Goal: Ask a question

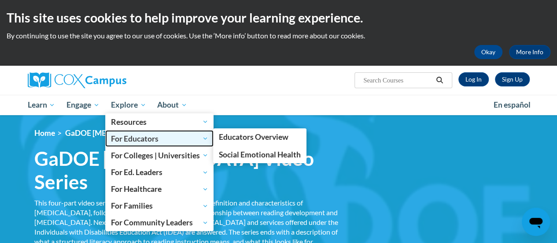
click at [144, 137] on span "For Educators" at bounding box center [159, 138] width 97 height 11
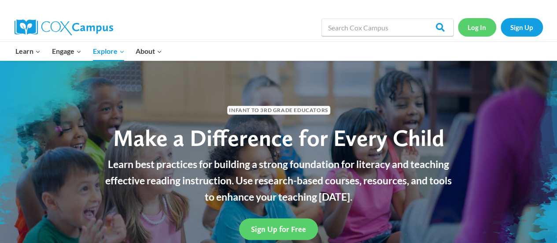
click at [473, 30] on link "Log In" at bounding box center [477, 27] width 38 height 18
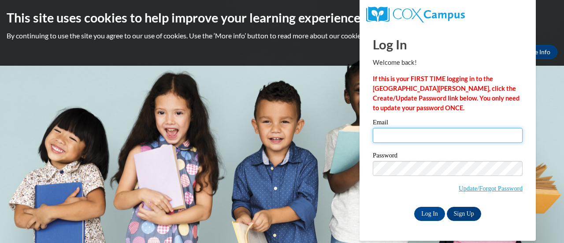
click at [382, 134] on input "Email" at bounding box center [448, 135] width 150 height 15
type input "ann-marie.klatt@muskegonorway.org"
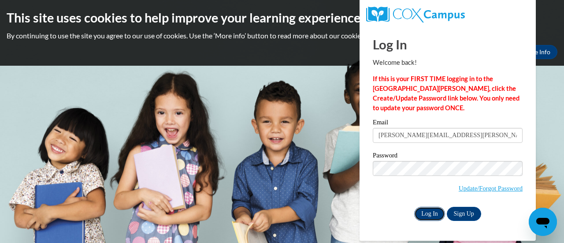
click at [429, 217] on input "Log In" at bounding box center [429, 214] width 31 height 14
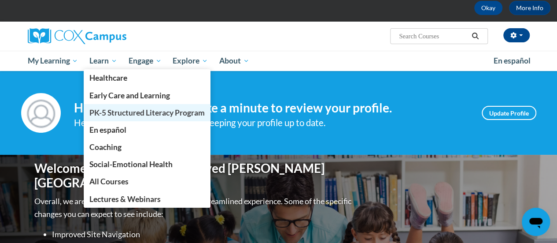
scroll to position [88, 0]
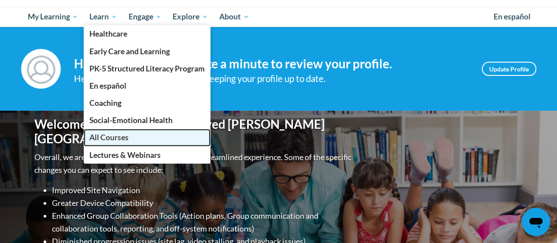
click at [122, 134] on span "All Courses" at bounding box center [108, 137] width 39 height 9
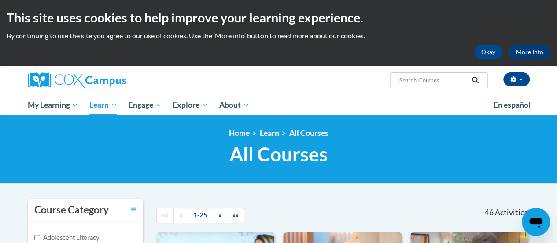
click at [400, 79] on input "Search..." at bounding box center [433, 80] width 70 height 11
type input "[MEDICAL_DATA]"
click at [475, 81] on icon "Search" at bounding box center [475, 80] width 7 height 7
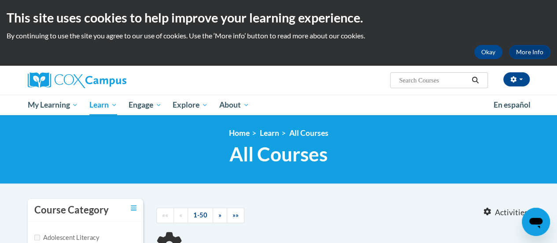
type input "[MEDICAL_DATA]"
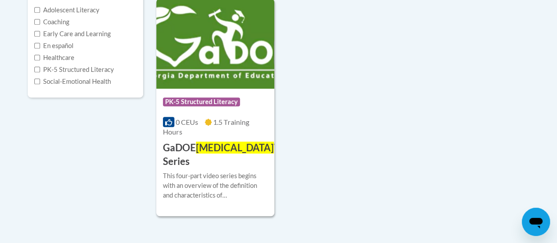
scroll to position [229, 0]
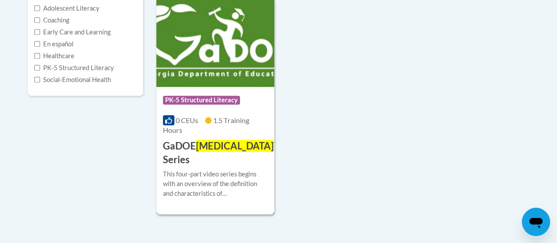
click at [225, 151] on span "Dyslexia" at bounding box center [235, 146] width 78 height 12
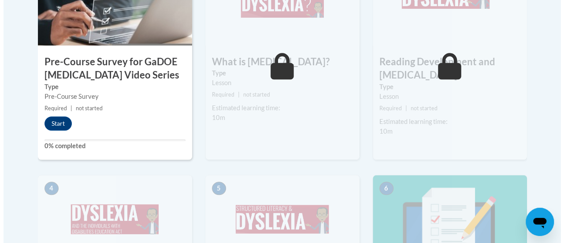
scroll to position [264, 0]
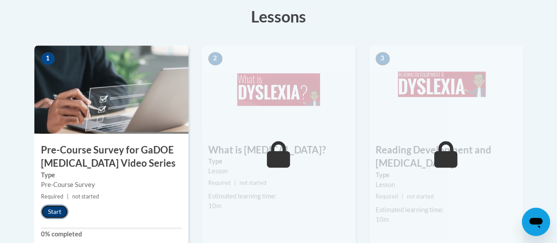
click at [48, 205] on button "Start" at bounding box center [54, 211] width 27 height 14
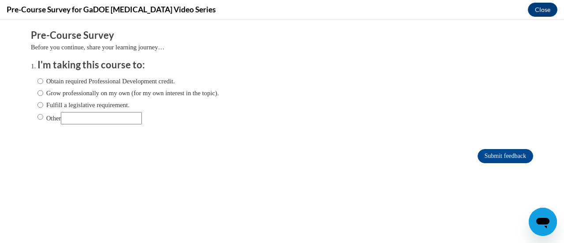
scroll to position [0, 0]
click at [37, 105] on input "Fulfill a legislative requirement." at bounding box center [40, 105] width 6 height 10
radio input "true"
click at [483, 155] on input "Submit feedback" at bounding box center [506, 156] width 56 height 14
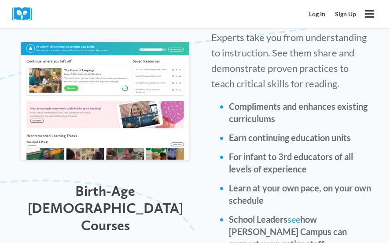
scroll to position [573, 0]
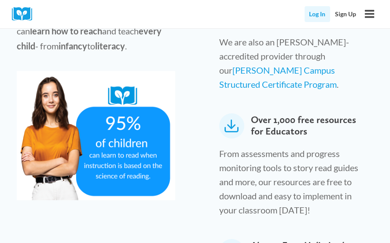
click at [322, 13] on link "Log In" at bounding box center [318, 14] width 26 height 16
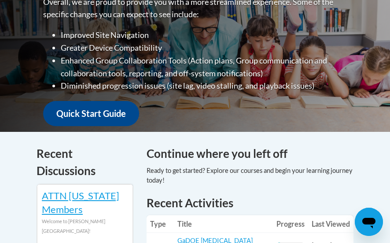
scroll to position [352, 0]
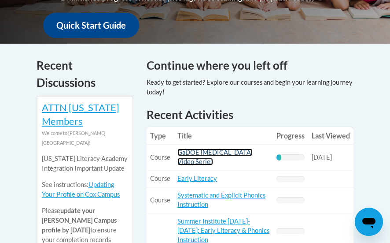
click at [190, 155] on link "GaDOE [MEDICAL_DATA] Video Series" at bounding box center [215, 156] width 75 height 17
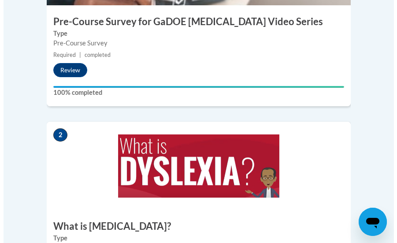
scroll to position [529, 0]
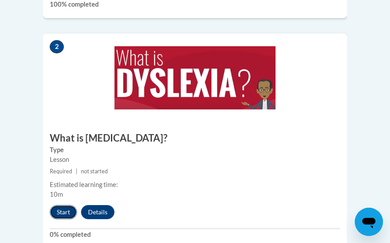
click at [64, 205] on button "Start" at bounding box center [63, 212] width 27 height 14
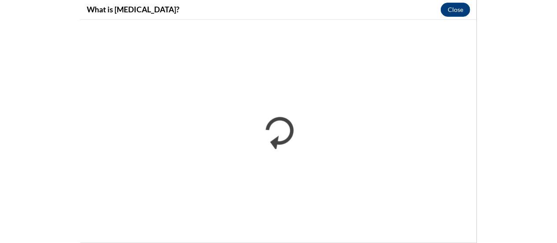
scroll to position [0, 0]
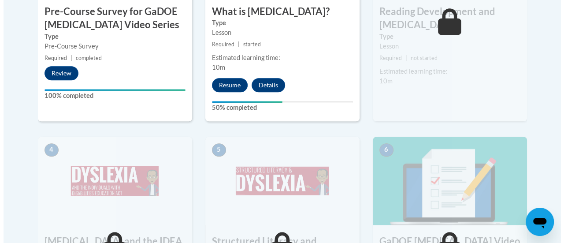
scroll to position [409, 0]
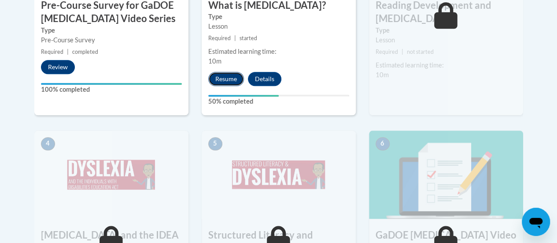
click at [217, 77] on button "Resume" at bounding box center [226, 79] width 36 height 14
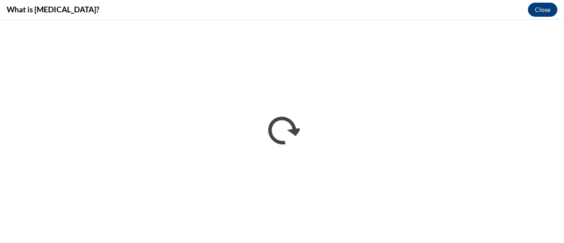
scroll to position [0, 0]
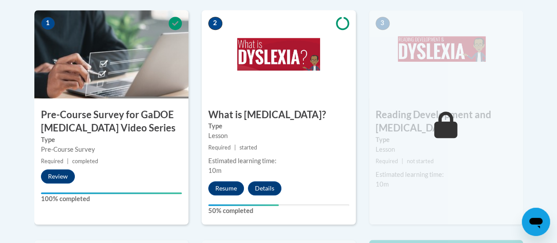
scroll to position [300, 0]
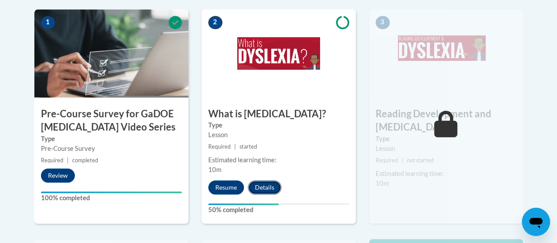
click at [264, 190] on button "Details" at bounding box center [264, 187] width 33 height 14
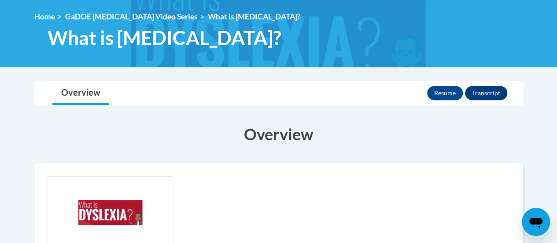
scroll to position [63, 0]
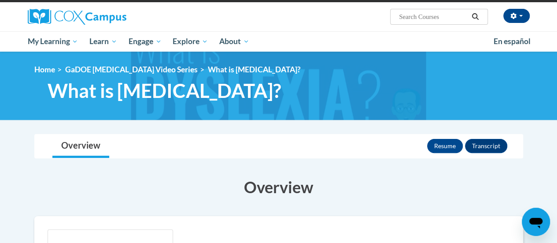
click at [552, 89] on img at bounding box center [278, 86] width 557 height 68
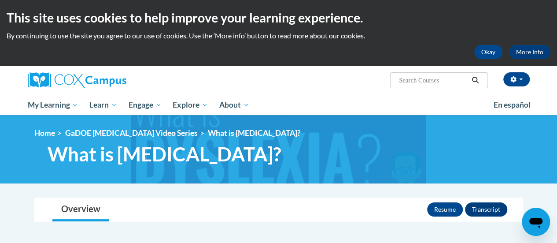
scroll to position [1, 0]
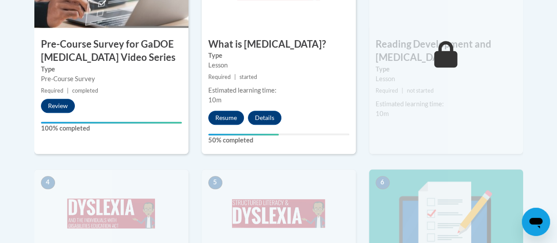
scroll to position [372, 0]
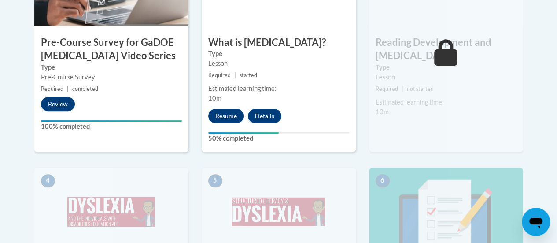
click at [409, 130] on div "3 Reading Development and [MEDICAL_DATA] Type Lesson Required | not started Est…" at bounding box center [446, 45] width 154 height 214
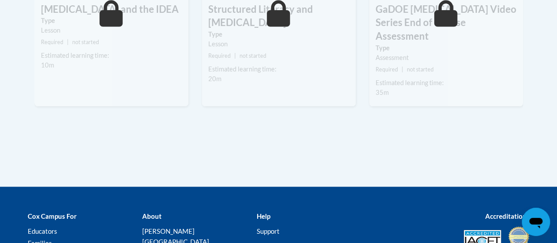
scroll to position [637, 0]
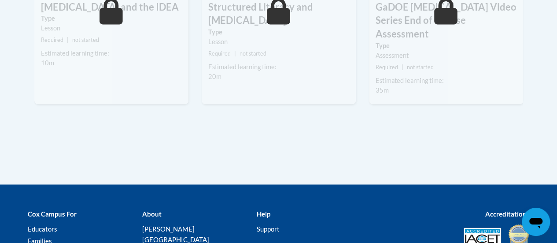
click at [533, 214] on icon "Open messaging window" at bounding box center [536, 222] width 16 height 16
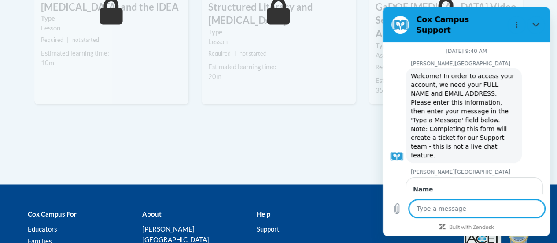
scroll to position [1001, 0]
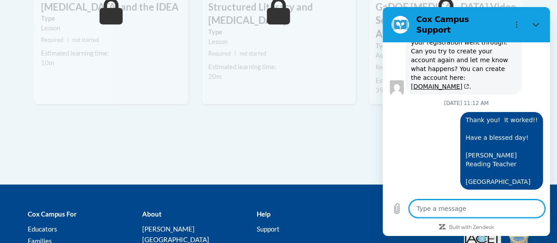
type textarea "W"
type textarea "x"
type textarea "I"
type textarea "x"
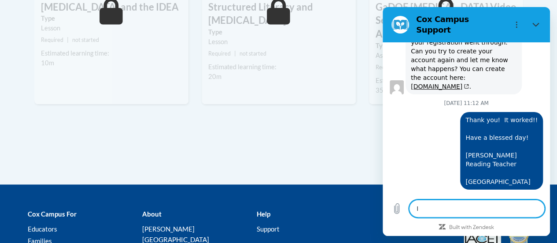
type textarea "I"
type textarea "x"
type textarea "I w"
type textarea "x"
type textarea "I wa"
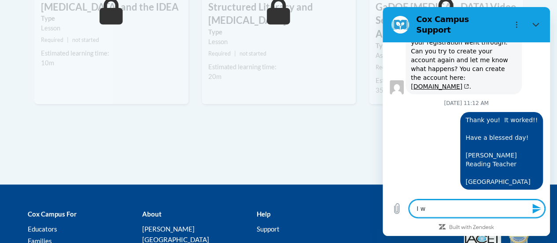
type textarea "x"
type textarea "I wat"
type textarea "x"
type textarea "I watc"
type textarea "x"
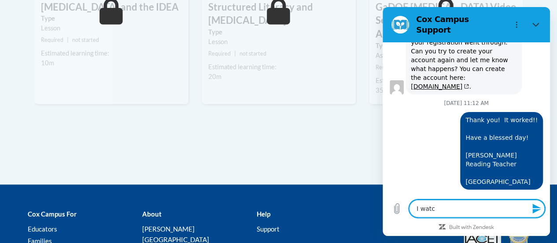
type textarea "I watch"
type textarea "x"
type textarea "I watche"
type textarea "x"
type textarea "I watched"
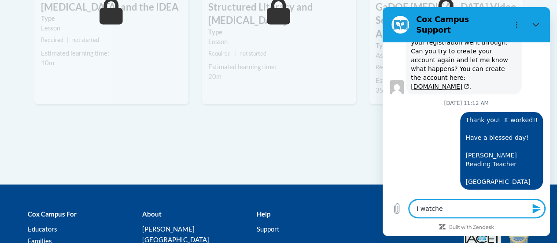
type textarea "x"
type textarea "I watched"
type textarea "x"
type textarea "I watched t"
type textarea "x"
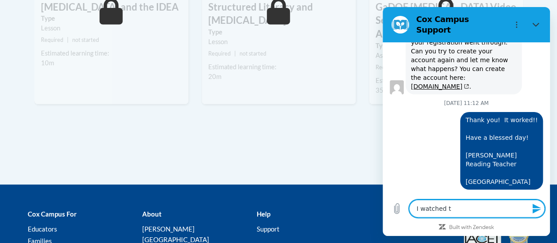
type textarea "I watched th"
type textarea "x"
type textarea "I watched the"
type textarea "x"
type textarea "I watched the"
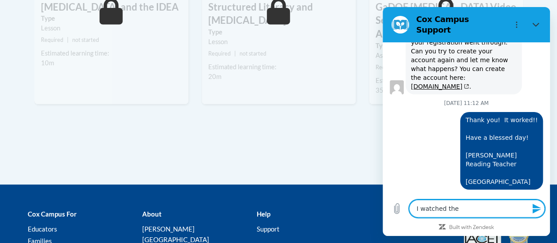
type textarea "x"
type textarea "I watched the f"
type textarea "x"
type textarea "I watched the fi"
type textarea "x"
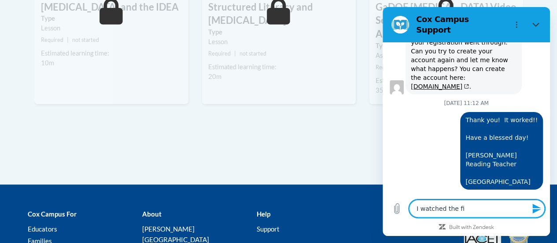
type textarea "I watched the fir"
type textarea "x"
type textarea "I watched the firs"
type textarea "x"
type textarea "I watched the first"
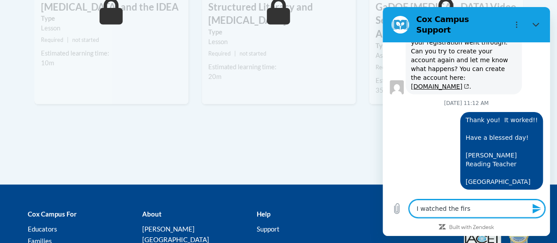
type textarea "x"
type textarea "I watched the first"
type textarea "x"
type textarea "I watched the first d"
type textarea "x"
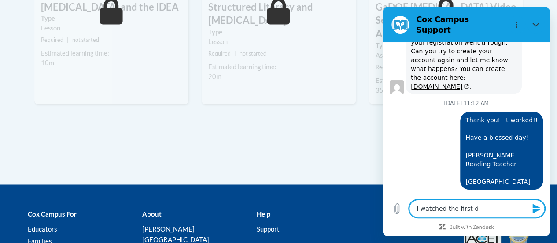
type textarea "I watched the first dy"
type textarea "x"
type textarea "I watched the first dys"
type textarea "x"
type textarea "I watched the first dysl"
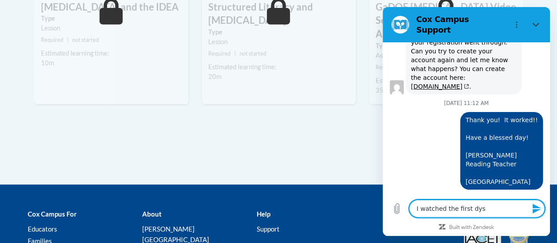
type textarea "x"
type textarea "I watched the first dysle"
type textarea "x"
type textarea "I watched the first dyslex"
type textarea "x"
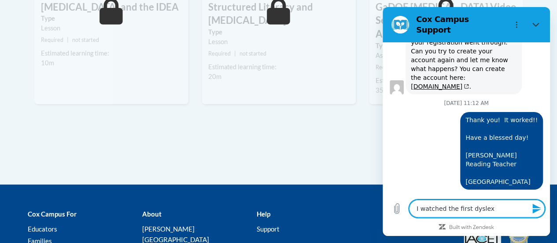
type textarea "I watched the first dyslexi"
type textarea "x"
type textarea "I watched the first [MEDICAL_DATA]"
type textarea "x"
type textarea "I watched the first [MEDICAL_DATA]"
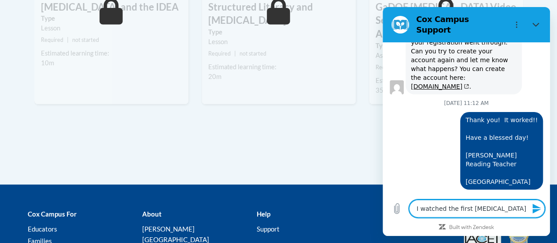
type textarea "x"
type textarea "I watched the first [MEDICAL_DATA] t"
type textarea "x"
type textarea "I watched the first [MEDICAL_DATA]"
type textarea "x"
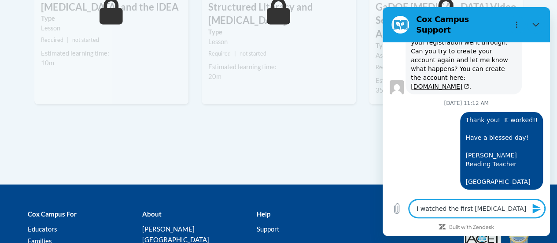
type textarea "I watched the first [MEDICAL_DATA] t"
type textarea "x"
type textarea "I watched the first [MEDICAL_DATA] tw"
type textarea "x"
type textarea "I watched the first [MEDICAL_DATA] twi"
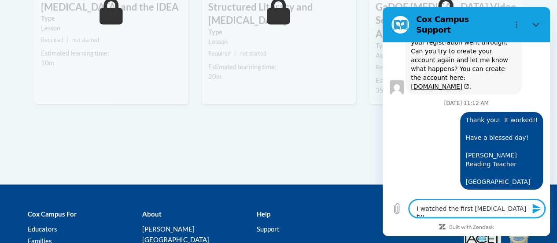
type textarea "x"
type textarea "I watched the first [MEDICAL_DATA] twic"
type textarea "x"
type textarea "I watched the first [MEDICAL_DATA] twice"
type textarea "x"
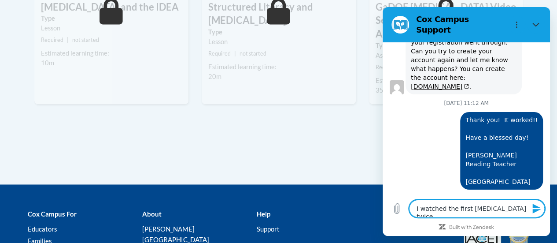
type textarea "I watched the first [MEDICAL_DATA] twice"
type textarea "x"
type textarea "I watched the first [MEDICAL_DATA] twice a"
type textarea "x"
type textarea "I watched the first [MEDICAL_DATA] twice an"
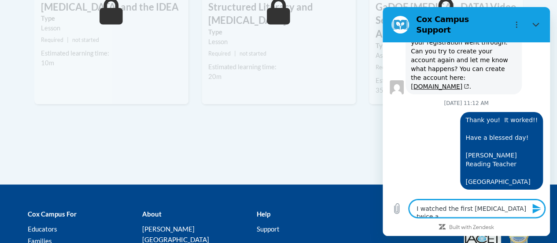
type textarea "x"
type textarea "I watched the first [MEDICAL_DATA] twice and"
type textarea "x"
type textarea "I watched the first [MEDICAL_DATA] twice and"
type textarea "x"
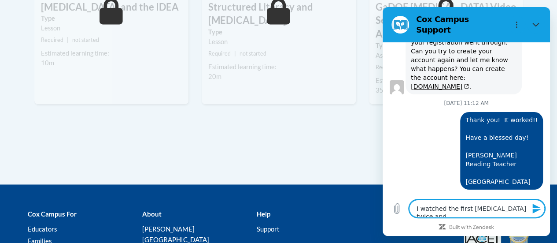
type textarea "I watched the first [MEDICAL_DATA] twice and I"
type textarea "x"
type textarea "I watched the first [MEDICAL_DATA] twice and"
type textarea "x"
type textarea "I watched the first [MEDICAL_DATA] twice and i"
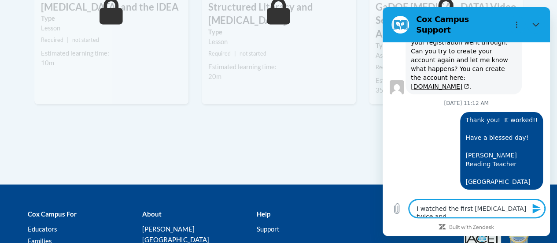
type textarea "x"
type textarea "I watched the first [MEDICAL_DATA] twice and it"
type textarea "x"
type textarea "I watched the first [MEDICAL_DATA] twice and it"
type textarea "x"
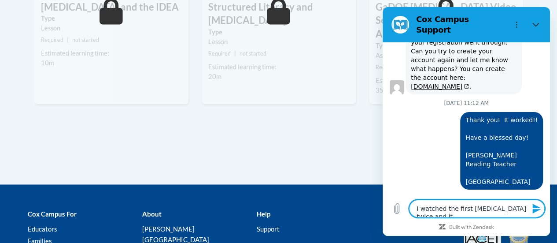
type textarea "I watched the first [MEDICAL_DATA] twice and it s"
type textarea "x"
type textarea "I watched the first [MEDICAL_DATA] twice and it sa"
type textarea "x"
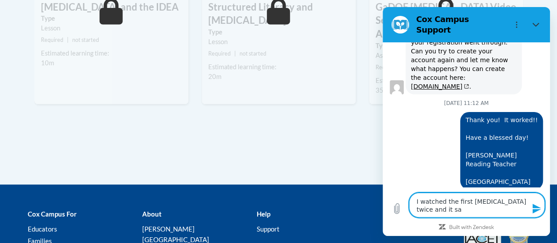
type textarea "I watched the first [MEDICAL_DATA] twice and it say"
type textarea "x"
type textarea "I watched the first [MEDICAL_DATA] twice and it says"
type textarea "x"
type textarea "I watched the first [MEDICAL_DATA] twice and it says"
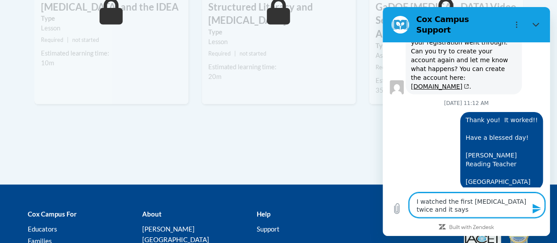
type textarea "x"
type textarea "I watched the first [MEDICAL_DATA] twice and it says I"
type textarea "x"
type textarea "I watched the first [MEDICAL_DATA] twice and it says I"
type textarea "x"
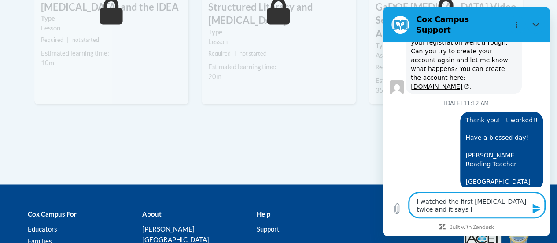
type textarea "I watched the first [MEDICAL_DATA] twice and it says I a"
type textarea "x"
type textarea "I watched the first [MEDICAL_DATA] twice and it says I am"
type textarea "x"
type textarea "I watched the first [MEDICAL_DATA] twice and it says I am"
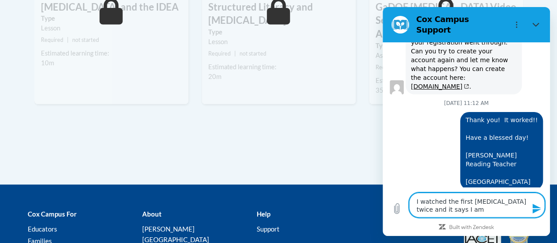
type textarea "x"
type textarea "I watched the first [MEDICAL_DATA] twice and it says I am o"
type textarea "x"
type textarea "I watched the first [MEDICAL_DATA] twice and it says I am on"
type textarea "x"
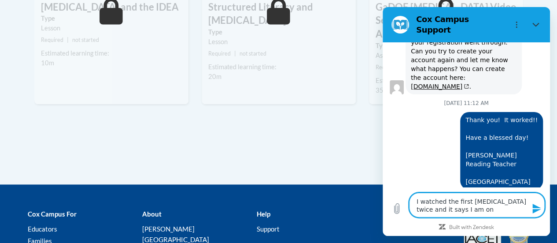
type textarea "I watched the first [MEDICAL_DATA] twice and it says I am onl"
type textarea "x"
type textarea "I watched the first [MEDICAL_DATA] twice and it says I am only"
type textarea "x"
type textarea "I watched the first [MEDICAL_DATA] twice and it says I am only"
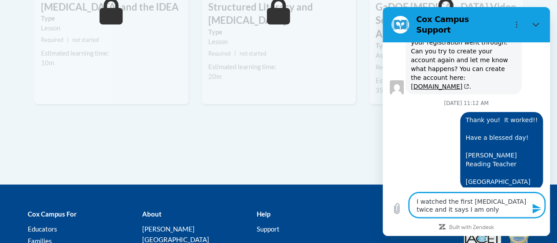
type textarea "x"
type textarea "I watched the first [MEDICAL_DATA] twice and it says I am only 5"
type textarea "x"
type textarea "I watched the first [MEDICAL_DATA] twice and it says I am only 50"
type textarea "x"
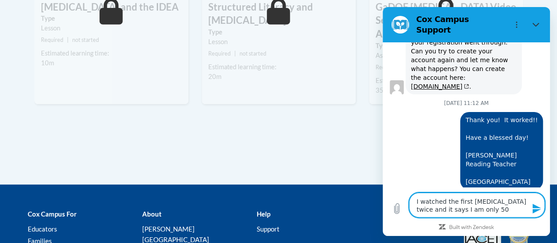
type textarea "I watched the first [MEDICAL_DATA] twice and it says I am only 50%"
type textarea "x"
type textarea "I watched the first [MEDICAL_DATA] twice and it says I am only 50%b"
type textarea "x"
type textarea "I watched the first [MEDICAL_DATA] twice and it says I am only 50%b d"
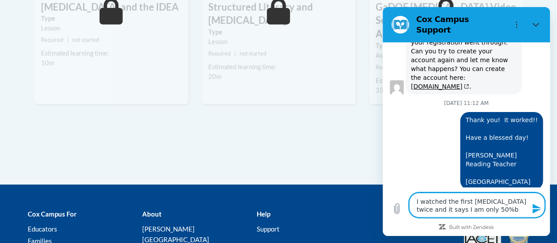
type textarea "x"
type textarea "I watched the first [MEDICAL_DATA] twice and it says I am only 50%b do"
type textarea "x"
type textarea "I watched the first [MEDICAL_DATA] twice and it says I am only 50%b dob"
type textarea "x"
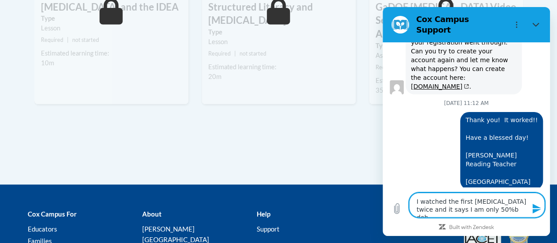
type textarea "I watched the first [MEDICAL_DATA] twice and it says I am only 50%b dobe"
type textarea "x"
type textarea "I watched the first [MEDICAL_DATA] twice and it says I am only 50%b dob"
type textarea "x"
type textarea "I watched the first [MEDICAL_DATA] twice and it says I am only 50%b do"
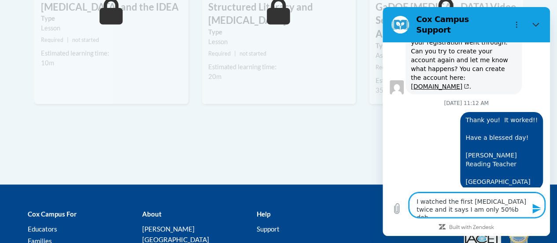
type textarea "x"
type textarea "I watched the first [MEDICAL_DATA] twice and it says I am only 50%b don"
type textarea "x"
type textarea "I watched the first [MEDICAL_DATA] twice and it says I am only 50%b done"
type textarea "x"
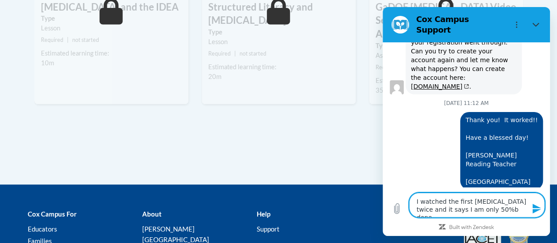
type textarea "I watched the first [MEDICAL_DATA] twice and it says I am only 50%b done."
type textarea "x"
type textarea "I watched the first [MEDICAL_DATA] twice and it says I am only 50%b done."
type textarea "x"
type textarea "I watched the first [MEDICAL_DATA] twice and it says I am only 50%b done."
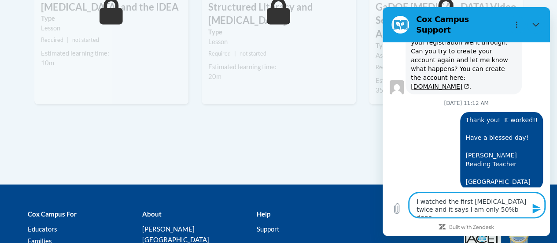
type textarea "x"
type textarea "I watched the first [MEDICAL_DATA] twice and it says I am only 50%b done. C"
type textarea "x"
type textarea "I watched the first [MEDICAL_DATA] twice and it says I am only 50%b done. Ca"
type textarea "x"
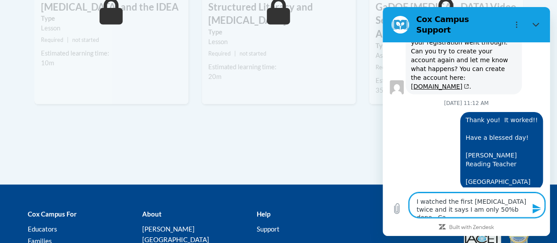
type textarea "I watched the first [MEDICAL_DATA] twice and it says I am only 50%b done. Can"
type textarea "x"
type textarea "I watched the first [MEDICAL_DATA] twice and it says I am only 50%b done. Can"
type textarea "x"
type textarea "I watched the first [MEDICAL_DATA] twice and it says I am only 50%b done. Can y"
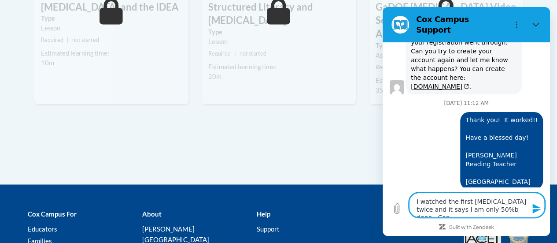
type textarea "x"
type textarea "I watched the first [MEDICAL_DATA] twice and it says I am only 50%b done. Can yo"
type textarea "x"
type textarea "I watched the first [MEDICAL_DATA] twice and it says I am only 50%b done. Can y…"
type textarea "x"
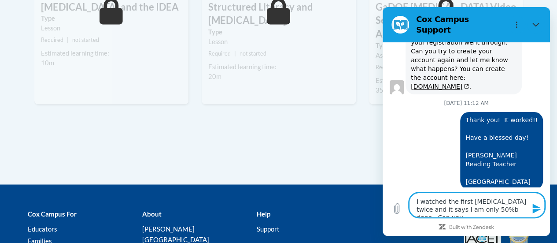
type textarea "I watched the first [MEDICAL_DATA] twice and it says I am only 50%b done. Can y…"
type textarea "x"
type textarea "I watched the first [MEDICAL_DATA] twice and it says I am only 50%b done. Can y…"
type textarea "x"
type textarea "I watched the first [MEDICAL_DATA] twice and it says I am only 50%b done. Can y…"
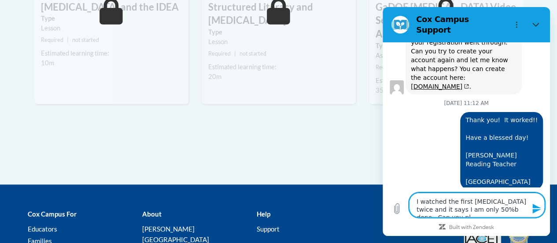
type textarea "x"
type textarea "I watched the first [MEDICAL_DATA] twice and it says I am only 50%b done. Can y…"
type textarea "x"
type textarea "I watched the first [MEDICAL_DATA] twice and it says I am only 50%b done. Can y…"
type textarea "x"
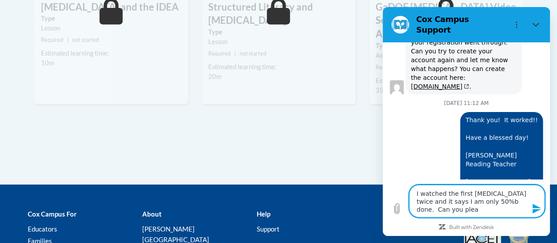
type textarea "I watched the first [MEDICAL_DATA] twice and it says I am only 50%b done. Can y…"
type textarea "x"
type textarea "I watched the first [MEDICAL_DATA] twice and it says I am only 50%b done. Can y…"
type textarea "x"
type textarea "I watched the first [MEDICAL_DATA] twice and it says I am only 50%b done. Can y…"
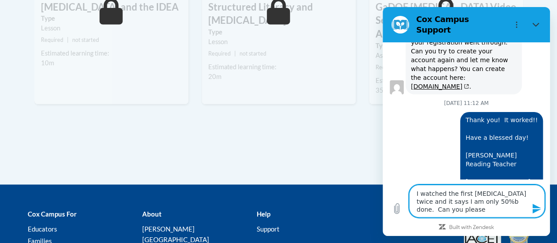
type textarea "x"
type textarea "I watched the first [MEDICAL_DATA] twice and it says I am only 50%b done. Can y…"
type textarea "x"
type textarea "I watched the first [MEDICAL_DATA] twice and it says I am only 50%b done. Can y…"
type textarea "x"
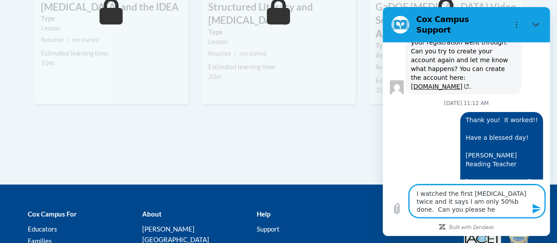
type textarea "I watched the first [MEDICAL_DATA] twice and it says I am only 50%b done. Can y…"
type textarea "x"
type textarea "I watched the first [MEDICAL_DATA] twice and it says I am only 50%b done. Can y…"
type textarea "x"
type textarea "I watched the first [MEDICAL_DATA] twice and it says I am only 50%b done. Can y…"
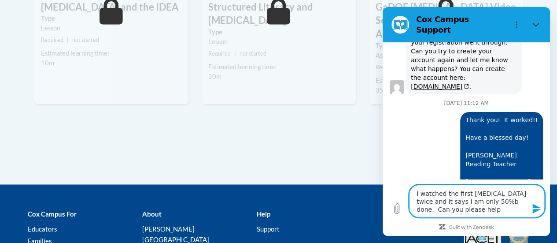
type textarea "x"
type textarea "I watched the first [MEDICAL_DATA] twice and it says I am only 50%b done. Can y…"
type textarea "x"
type textarea "I watched the first [MEDICAL_DATA] twice and it says I am only 50%b done. Can y…"
type textarea "x"
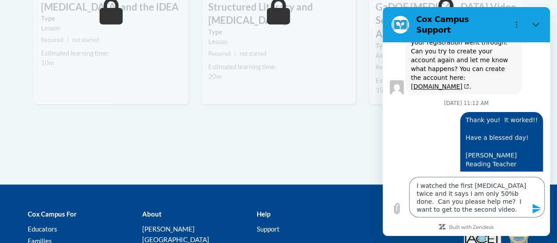
click at [535, 210] on icon "Send message" at bounding box center [537, 209] width 8 height 10
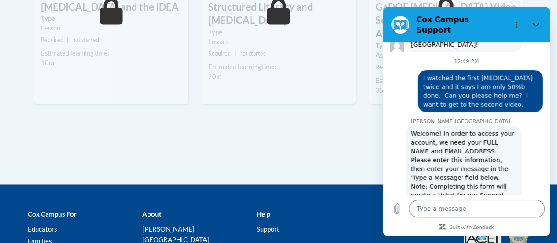
scroll to position [1228, 0]
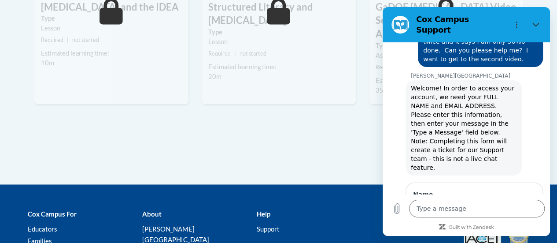
drag, startPoint x: 418, startPoint y: 105, endPoint x: 526, endPoint y: 75, distance: 111.9
click at [526, 75] on div "[DATE] 9:40 AM [PERSON_NAME][GEOGRAPHIC_DATA] [PERSON_NAME] Campus says: Welcom…" at bounding box center [466, 118] width 167 height 152
click at [518, 190] on label "Name" at bounding box center [474, 194] width 122 height 9
click at [518, 202] on input "Ann-Marie [EMAIL_ADDRESS][DOMAIN_NAME]" at bounding box center [474, 211] width 122 height 19
click at [514, 202] on input "Ann-Marie [EMAIL_ADDRESS][DOMAIN_NAME]" at bounding box center [474, 211] width 122 height 19
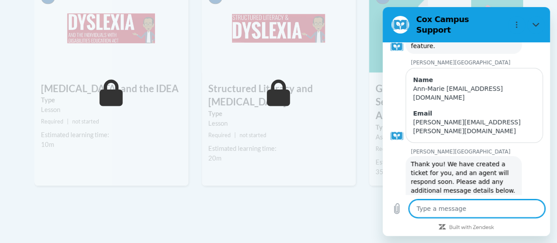
scroll to position [1402, 0]
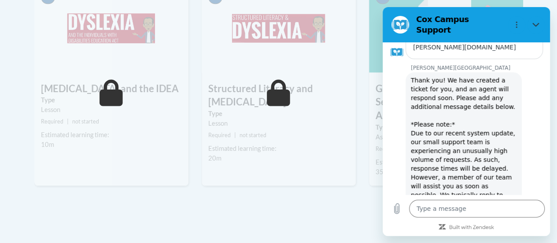
scroll to position [1507, 0]
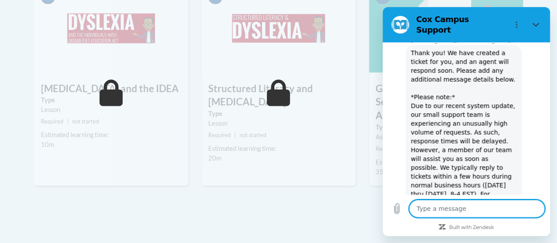
click at [419, 211] on textarea at bounding box center [477, 209] width 136 height 18
drag, startPoint x: 419, startPoint y: 211, endPoint x: 415, endPoint y: 189, distance: 22.1
click at [415, 189] on div "[DATE] 9:40 AM [PERSON_NAME][GEOGRAPHIC_DATA] [PERSON_NAME] Campus says: Welcom…" at bounding box center [466, 138] width 167 height 193
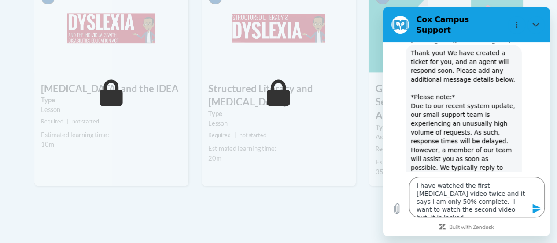
click at [540, 208] on icon "Send message" at bounding box center [537, 208] width 11 height 11
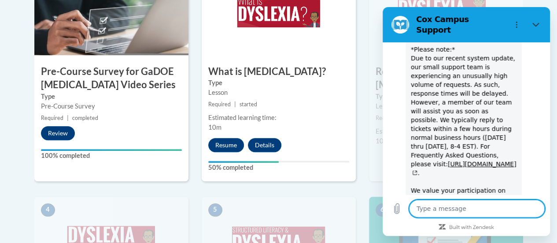
scroll to position [334, 0]
